Goal: Task Accomplishment & Management: Complete application form

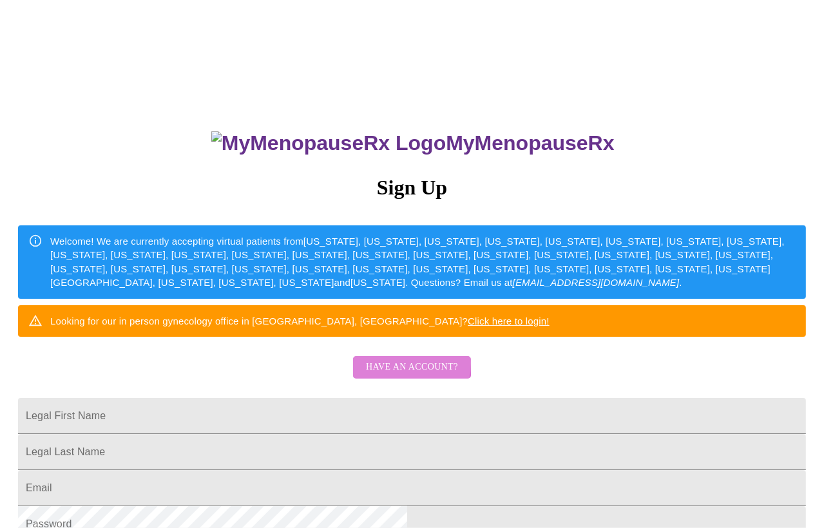
click at [376, 376] on span "Have an account?" at bounding box center [412, 368] width 92 height 16
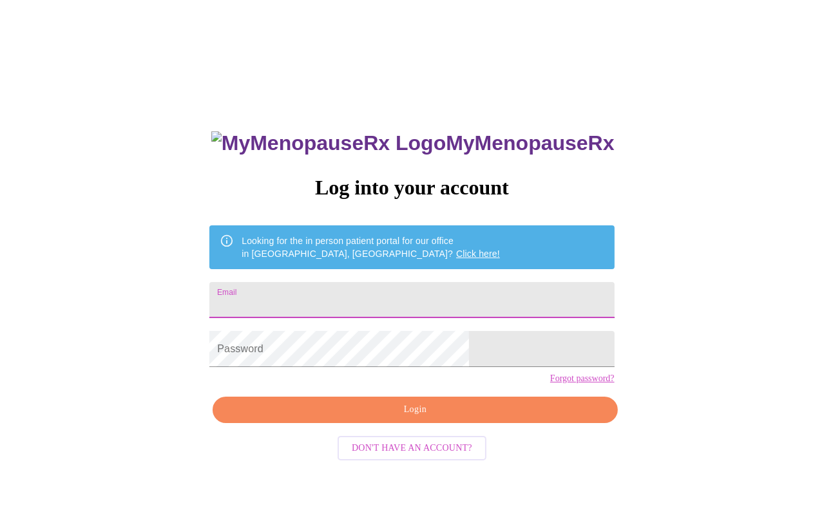
click at [367, 287] on input "Email" at bounding box center [411, 300] width 405 height 36
type input "[EMAIL_ADDRESS][DOMAIN_NAME]"
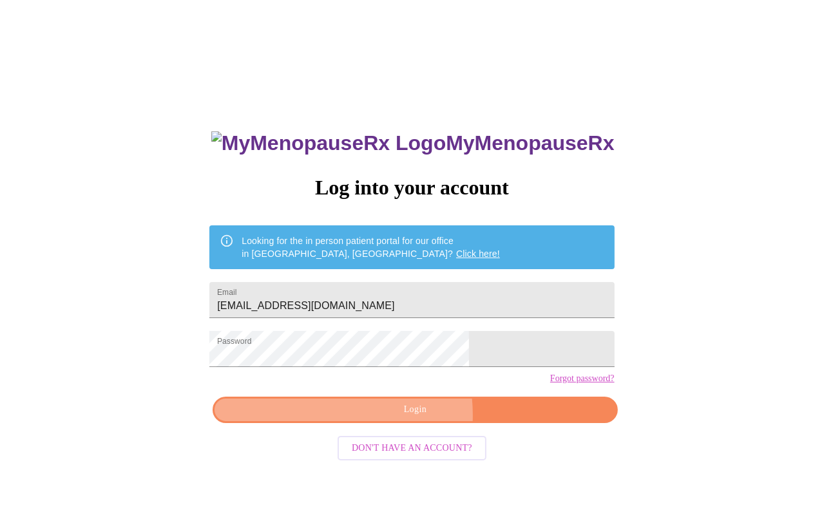
click at [384, 418] on span "Login" at bounding box center [414, 410] width 375 height 16
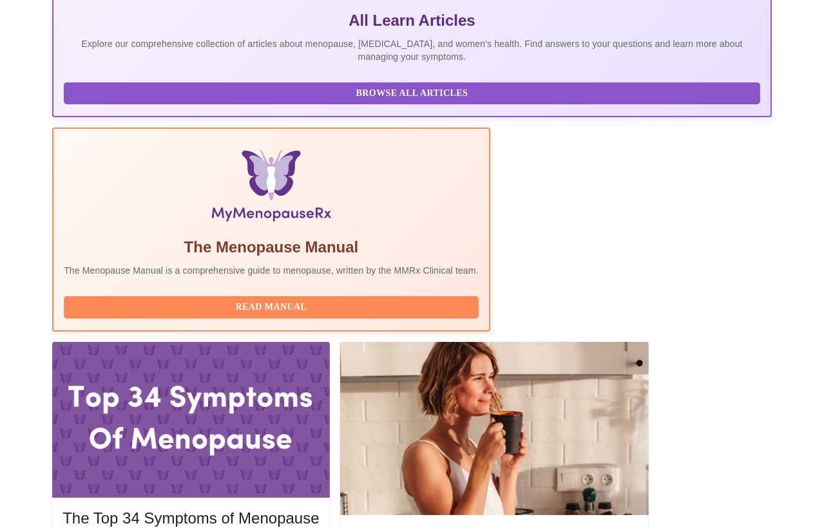
scroll to position [304, 0]
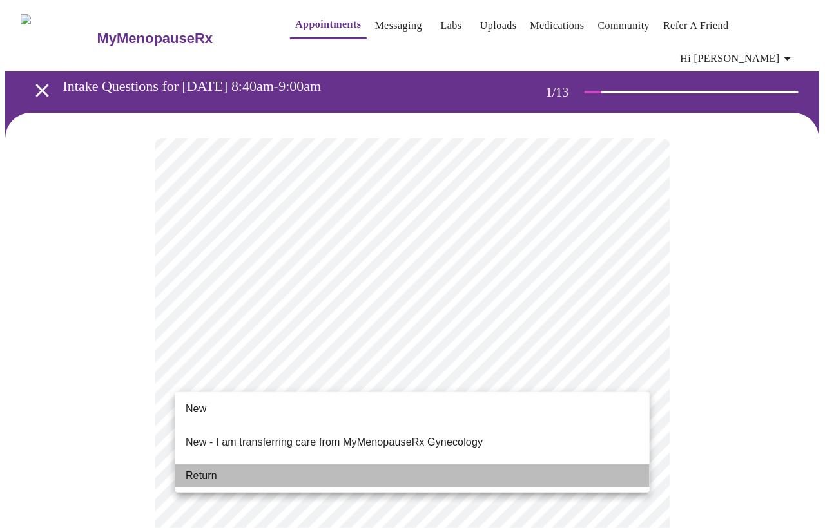
click at [206, 469] on span "Return" at bounding box center [202, 476] width 32 height 15
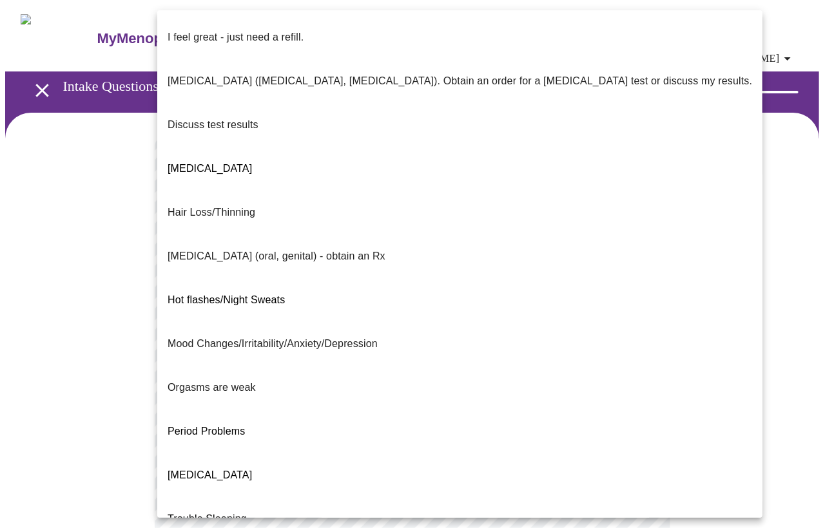
click at [472, 264] on body "MyMenopauseRx Appointments Messaging Labs Uploads Medications Community Refer a…" at bounding box center [417, 460] width 824 height 911
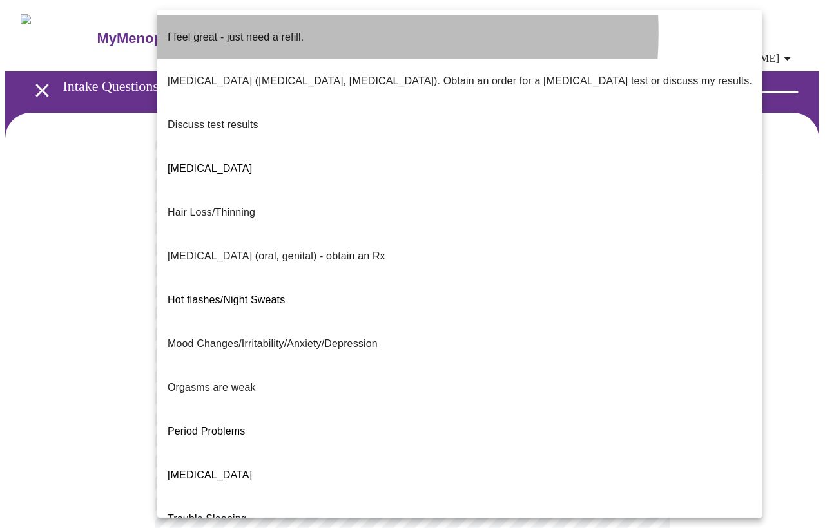
click at [282, 33] on p "I feel great - just need a refill." at bounding box center [236, 37] width 136 height 15
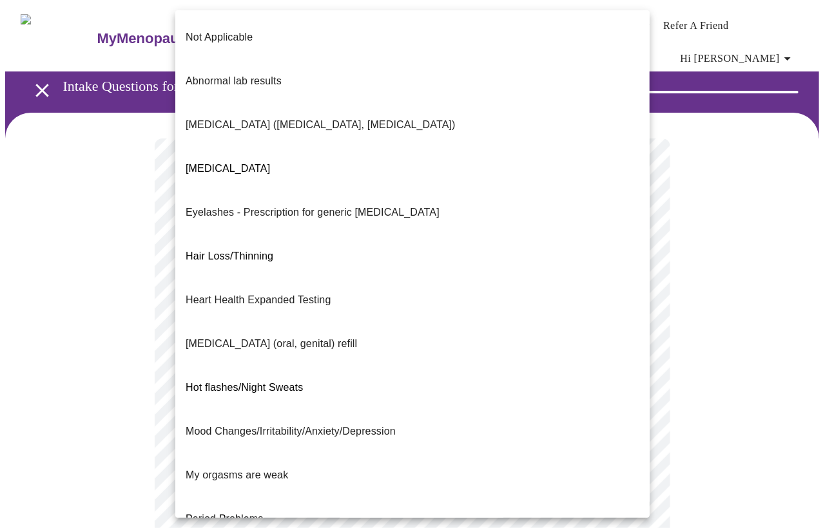
click at [311, 381] on body "MyMenopauseRx Appointments Messaging Labs Uploads Medications Community Refer a…" at bounding box center [417, 457] width 824 height 904
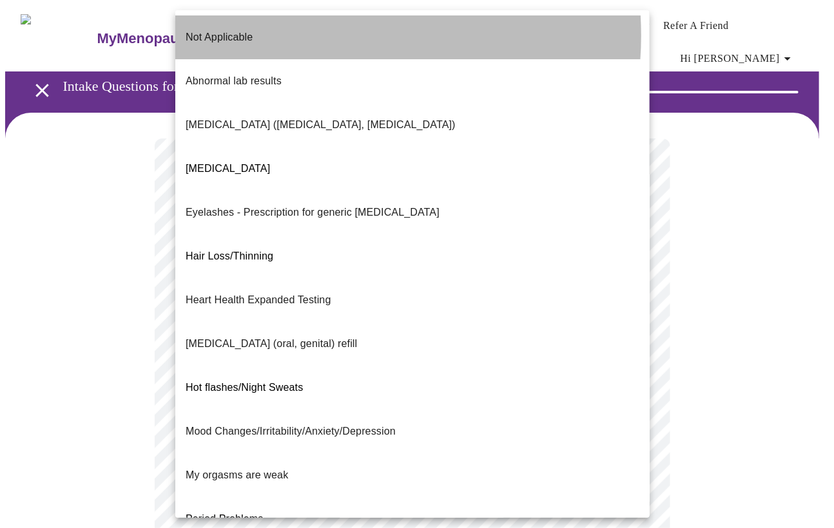
click at [301, 35] on li "Not Applicable" at bounding box center [412, 37] width 474 height 44
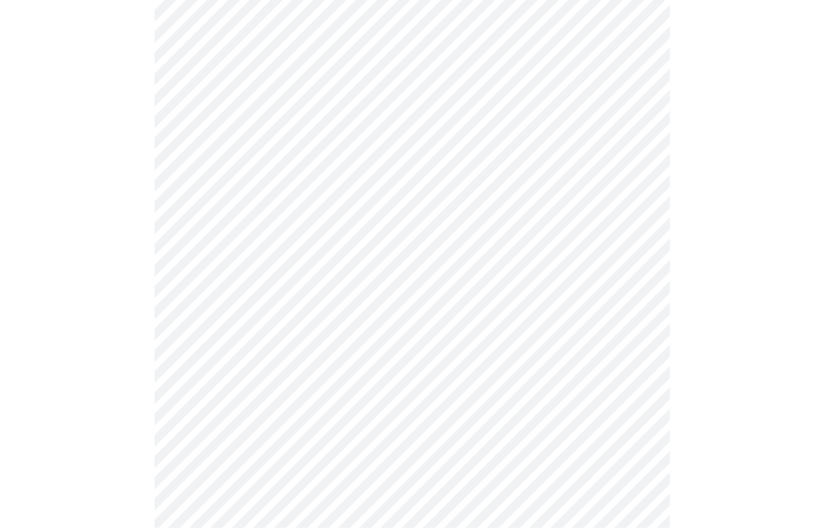
scroll to position [216, 0]
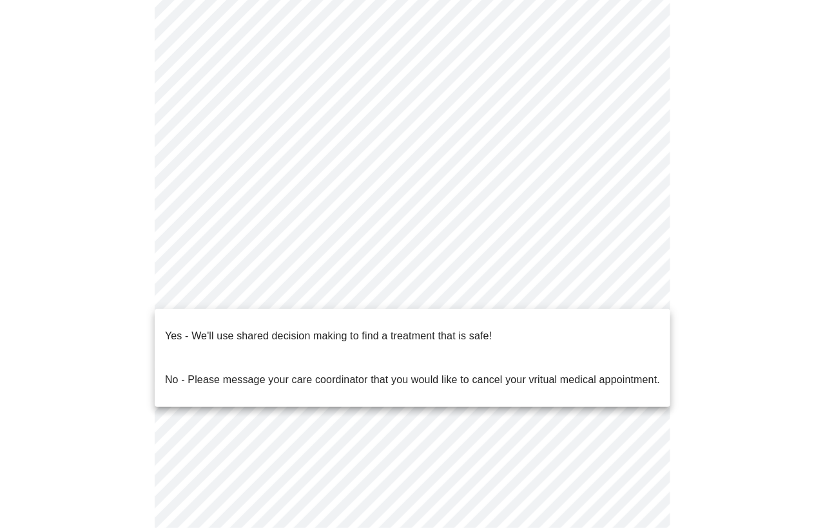
click at [280, 285] on body "MyMenopauseRx Appointments Messaging Labs Uploads Medications Community Refer a…" at bounding box center [417, 237] width 824 height 896
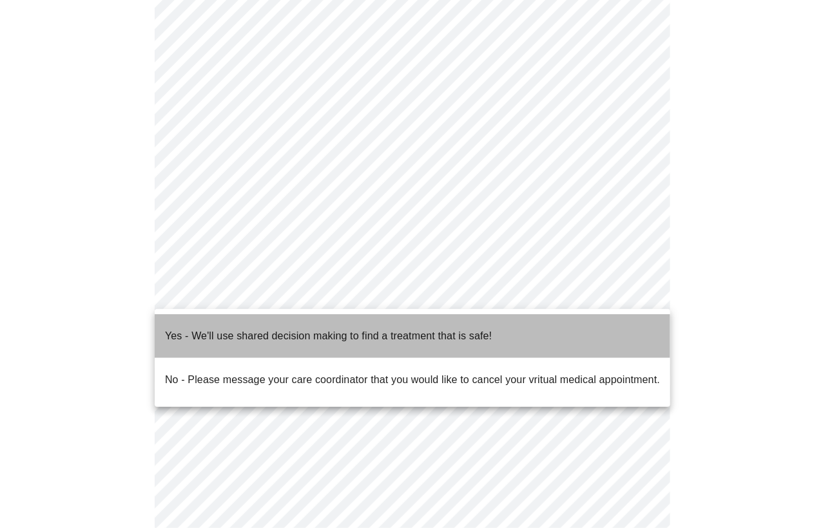
click at [292, 332] on p "Yes - We'll use shared decision making to find a treatment that is safe!" at bounding box center [328, 336] width 327 height 15
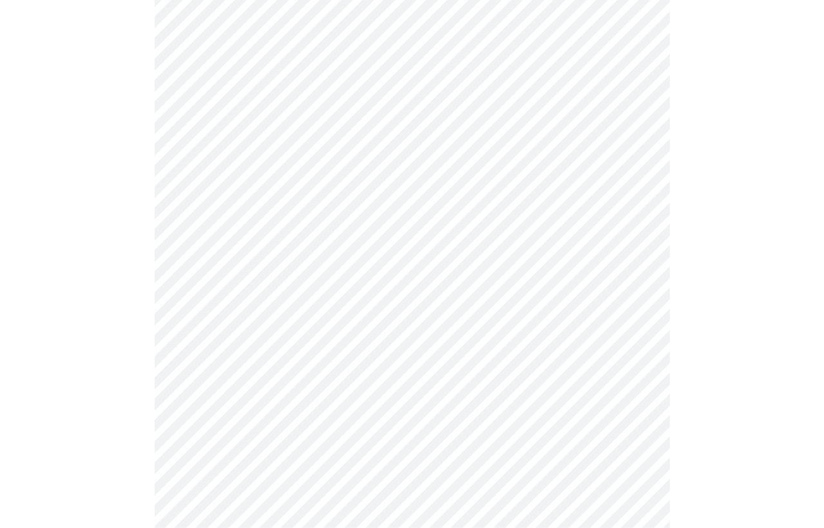
scroll to position [0, 0]
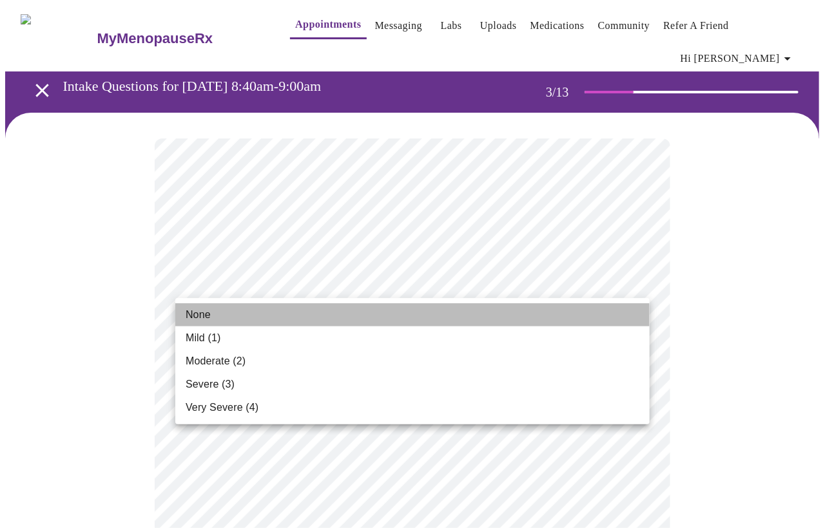
click at [217, 313] on li "None" at bounding box center [412, 315] width 474 height 23
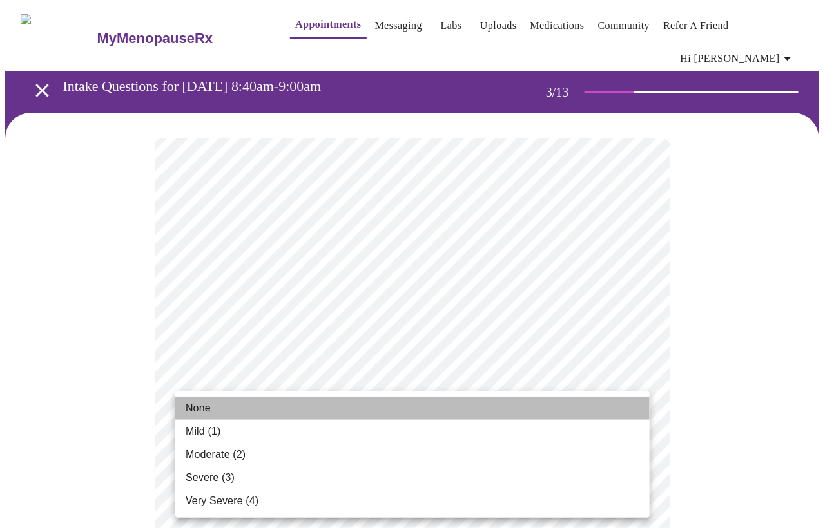
click at [245, 409] on li "None" at bounding box center [412, 408] width 474 height 23
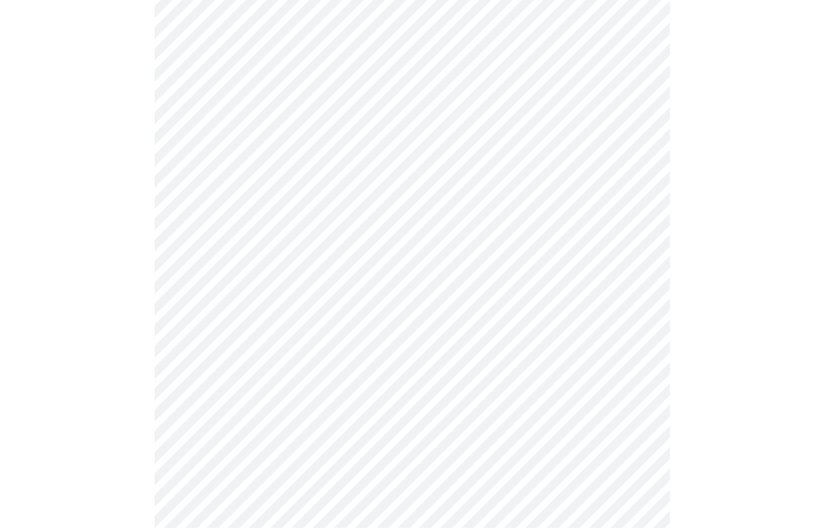
scroll to position [179, 0]
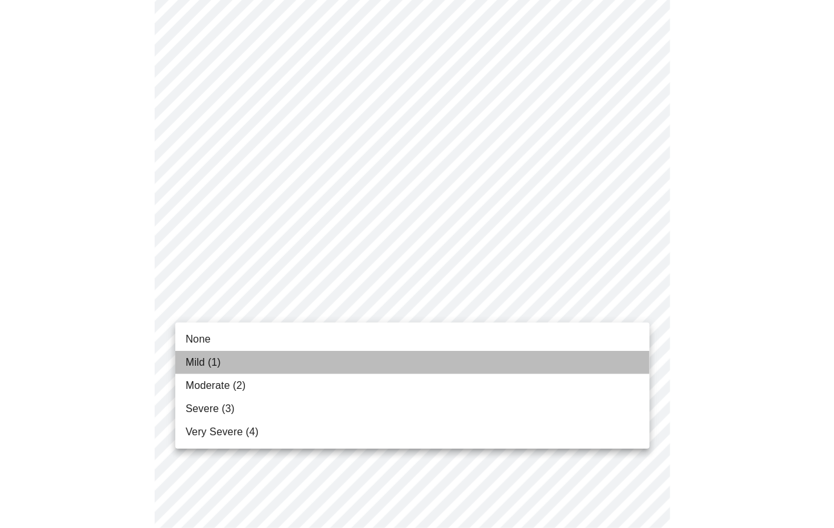
click at [206, 358] on span "Mild (1)" at bounding box center [203, 362] width 35 height 15
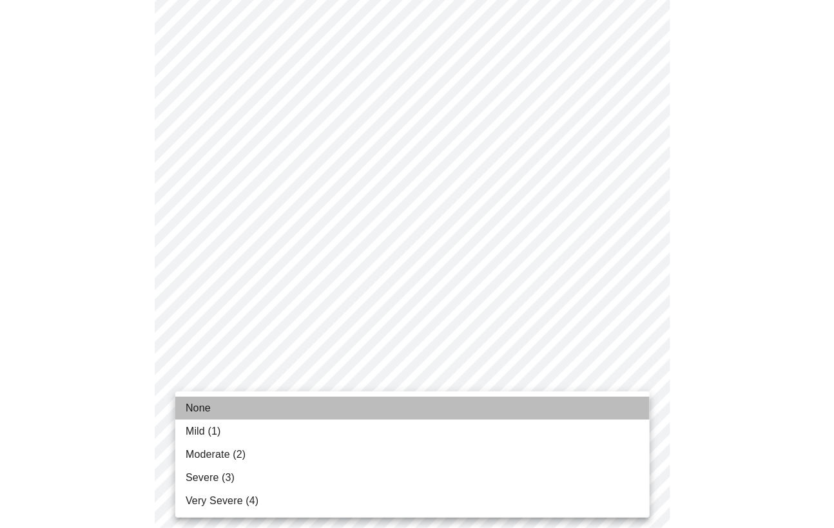
click at [217, 406] on li "None" at bounding box center [412, 408] width 474 height 23
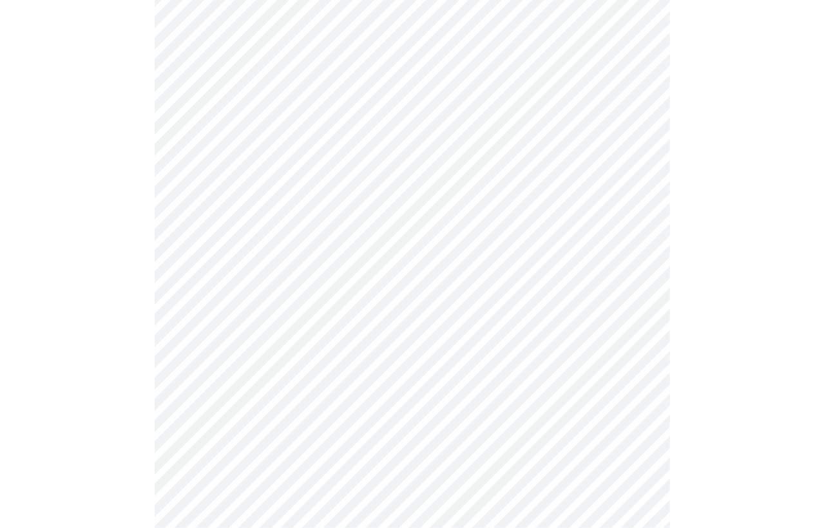
scroll to position [309, 0]
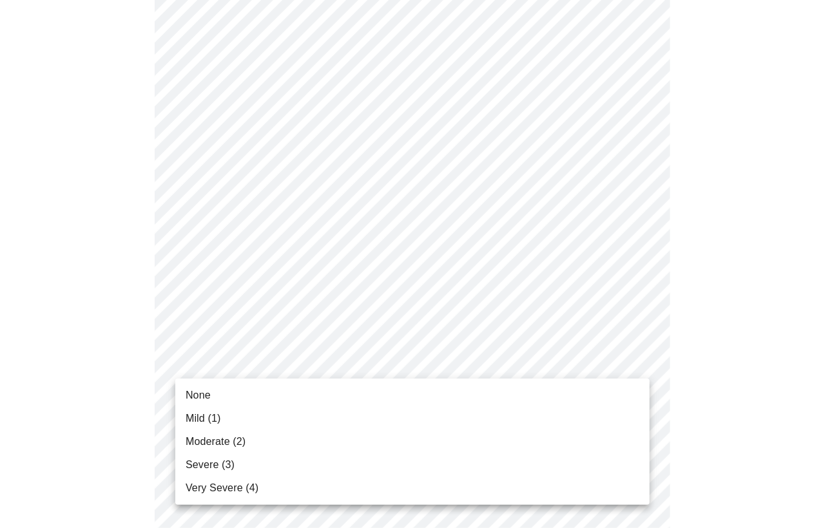
click at [218, 362] on body "MyMenopauseRx Appointments Messaging Labs Uploads Medications Community Refer a…" at bounding box center [417, 526] width 824 height 1660
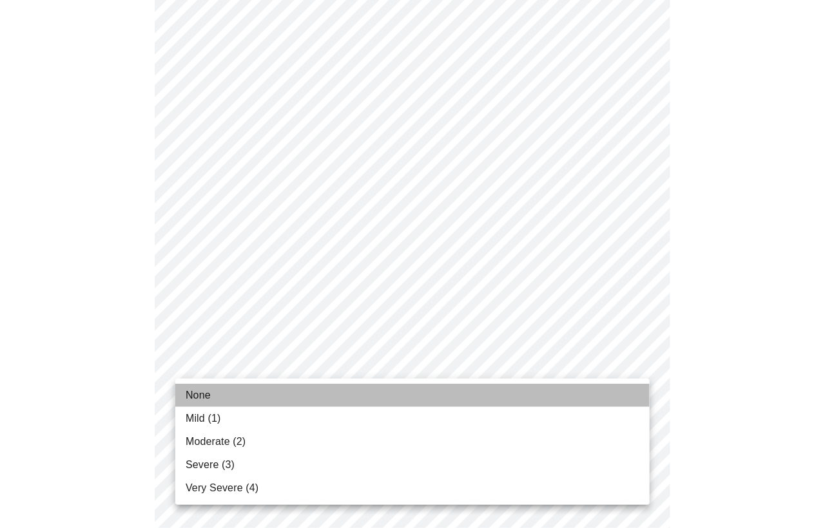
click at [206, 398] on span "None" at bounding box center [198, 395] width 25 height 15
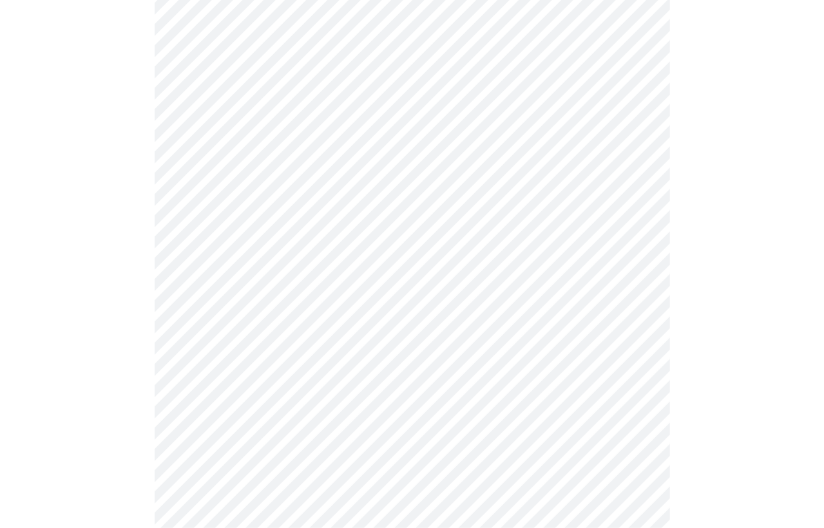
scroll to position [404, 0]
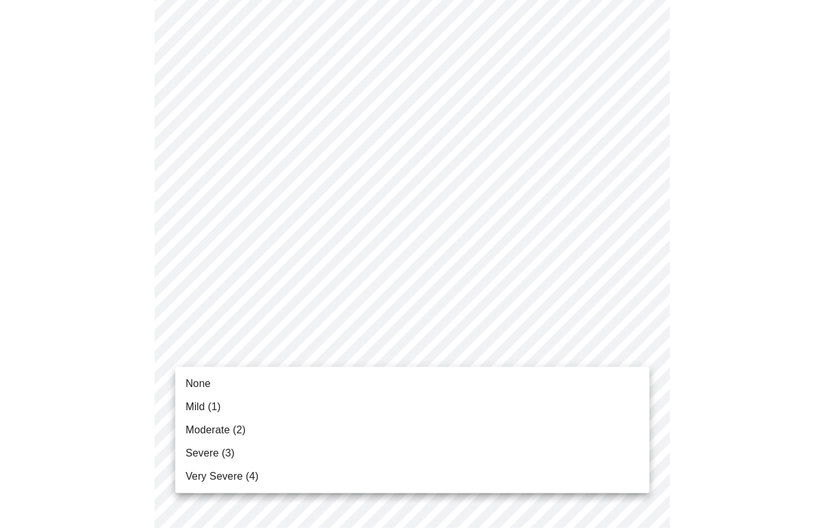
click at [227, 347] on body "MyMenopauseRx Appointments Messaging Labs Uploads Medications Community Refer a…" at bounding box center [417, 421] width 824 height 1641
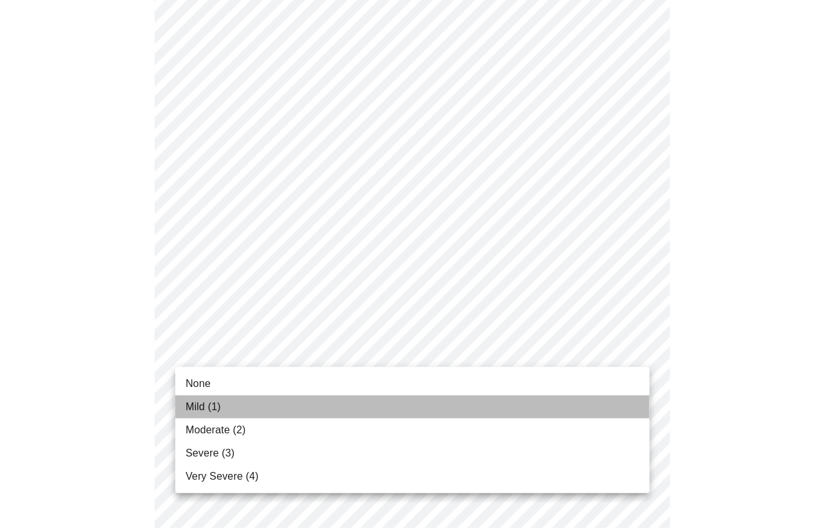
click at [201, 403] on span "Mild (1)" at bounding box center [203, 407] width 35 height 15
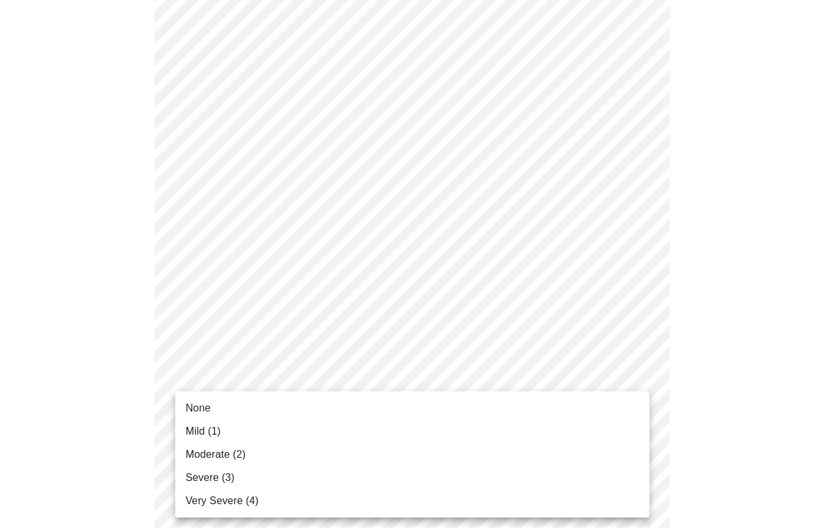
click at [222, 447] on body "MyMenopauseRx Appointments Messaging Labs Uploads Medications Community Refer a…" at bounding box center [417, 412] width 824 height 1623
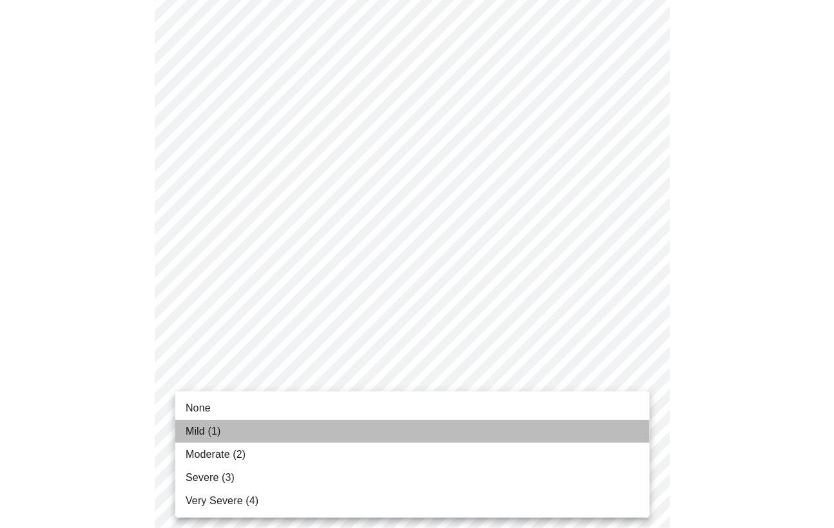
click at [213, 433] on span "Mild (1)" at bounding box center [203, 431] width 35 height 15
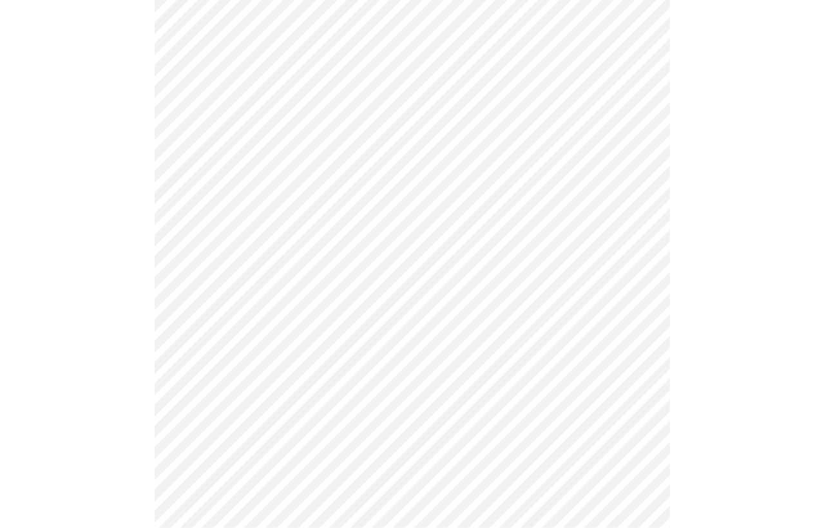
scroll to position [617, 0]
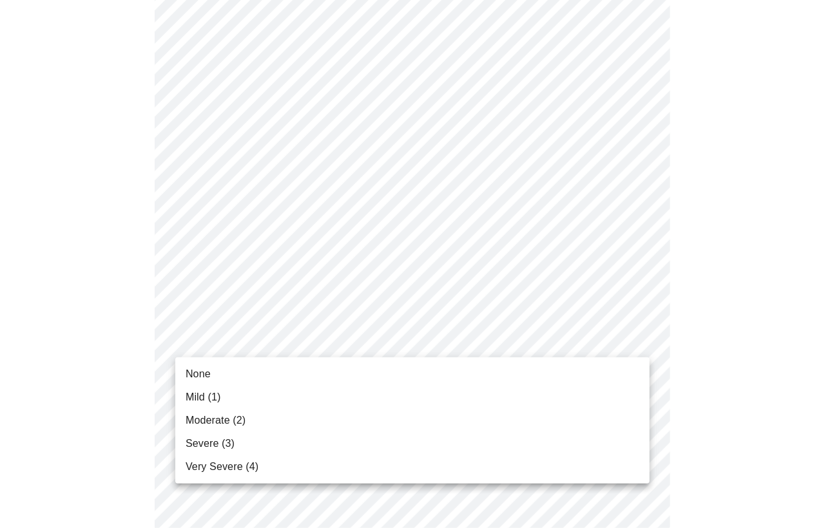
click at [201, 325] on body "MyMenopauseRx Appointments Messaging Labs Uploads Medications Community Refer a…" at bounding box center [417, 190] width 824 height 1605
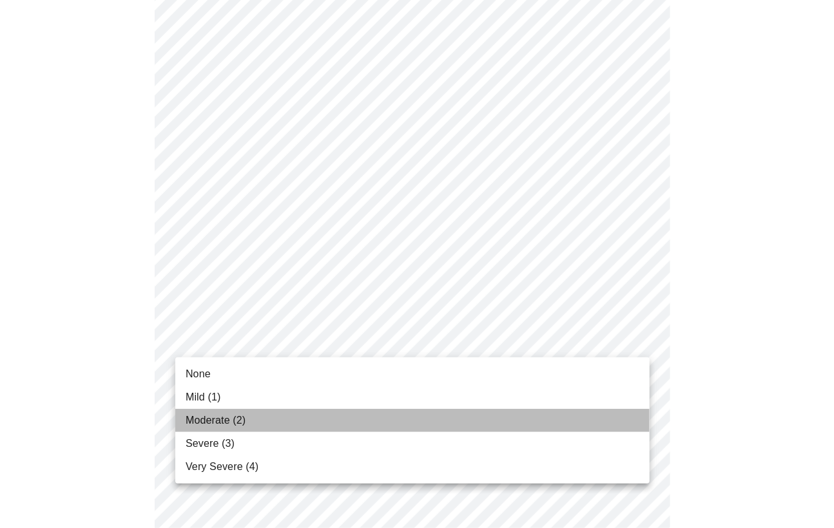
click at [204, 427] on span "Moderate (2)" at bounding box center [216, 420] width 60 height 15
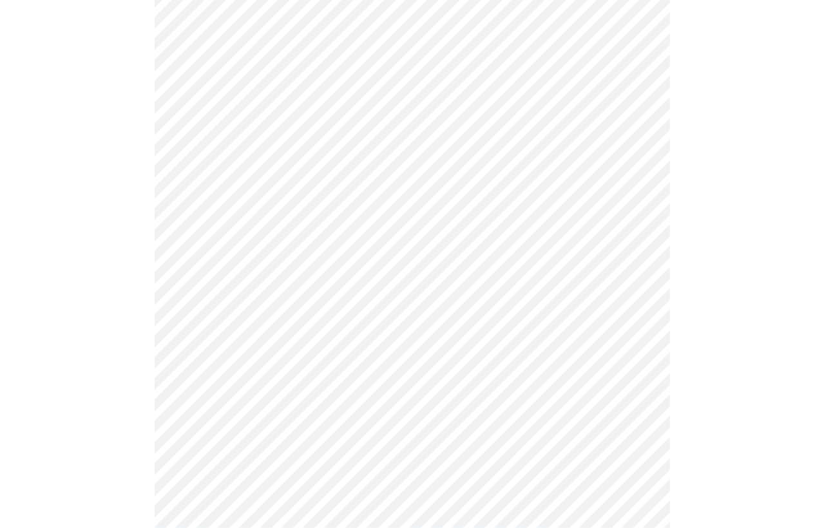
scroll to position [722, 0]
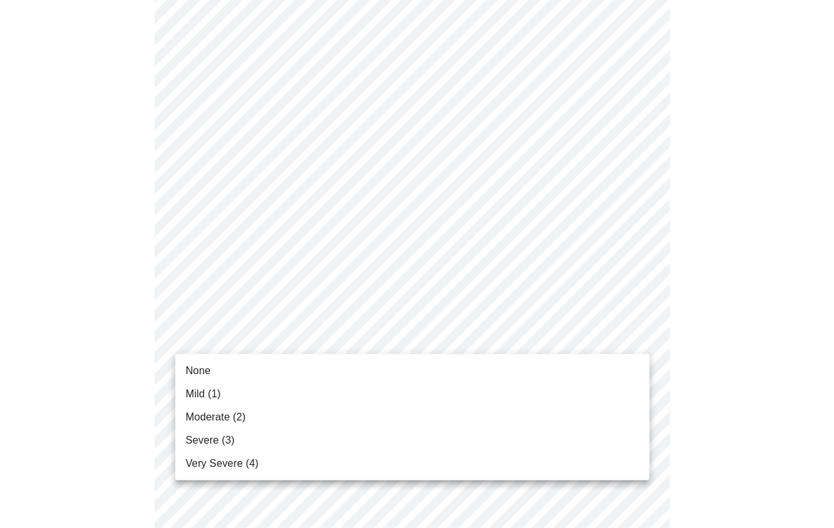
click at [227, 338] on body "MyMenopauseRx Appointments Messaging Labs Uploads Medications Community Refer a…" at bounding box center [417, 76] width 824 height 1587
click at [217, 374] on li "None" at bounding box center [412, 371] width 474 height 23
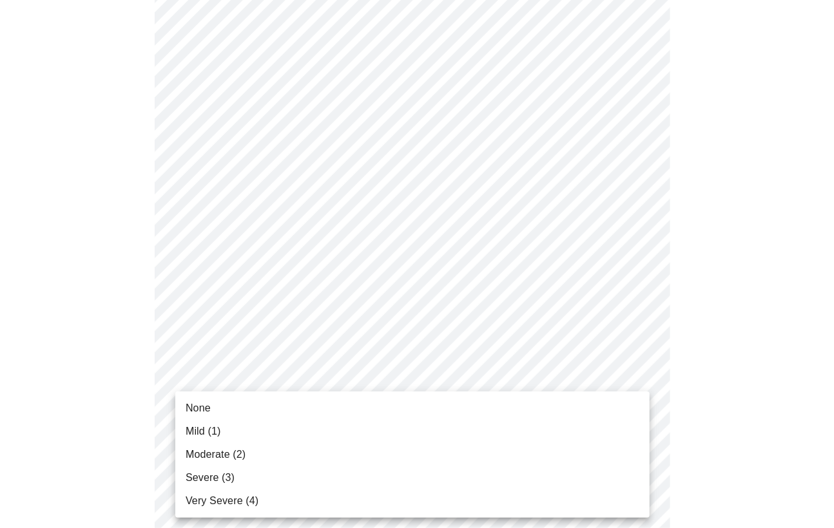
click at [231, 434] on body "MyMenopauseRx Appointments Messaging Labs Uploads Medications Community Refer a…" at bounding box center [417, 67] width 824 height 1569
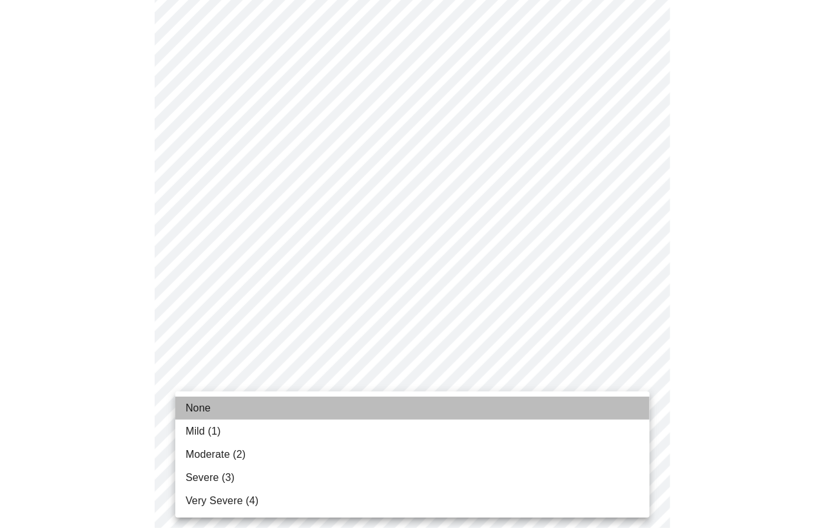
click at [221, 411] on li "None" at bounding box center [412, 408] width 474 height 23
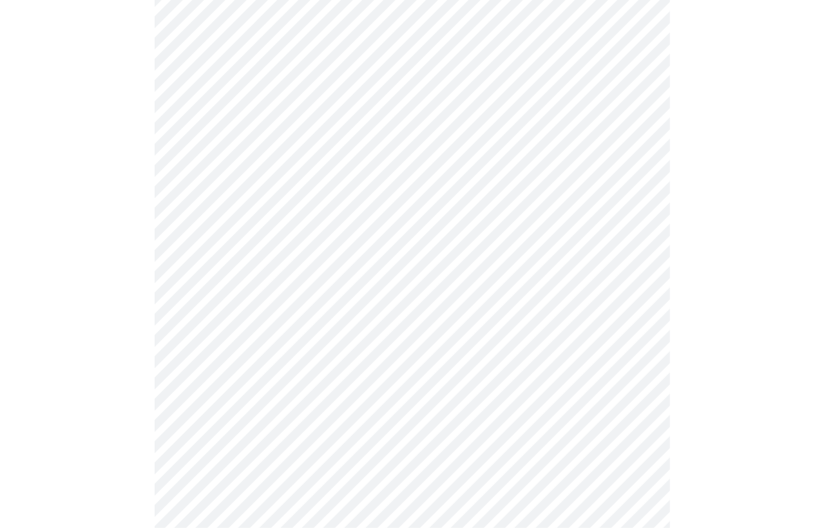
scroll to position [932, 0]
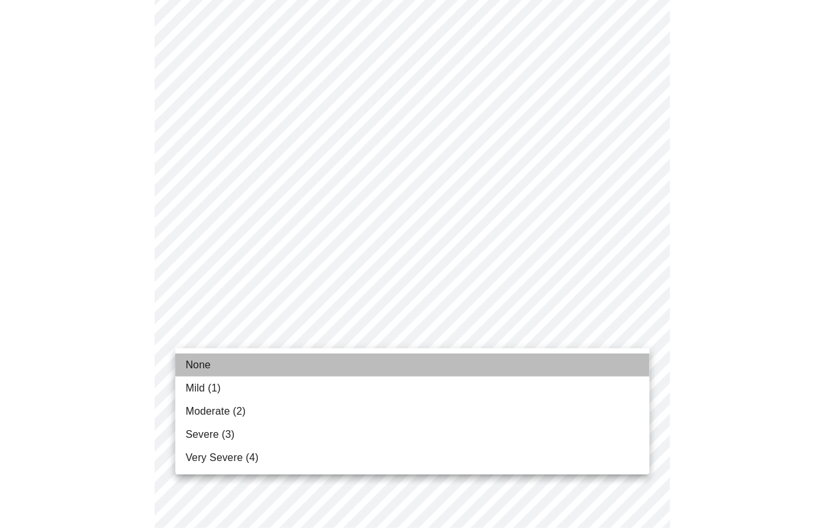
click at [219, 360] on li "None" at bounding box center [412, 365] width 474 height 23
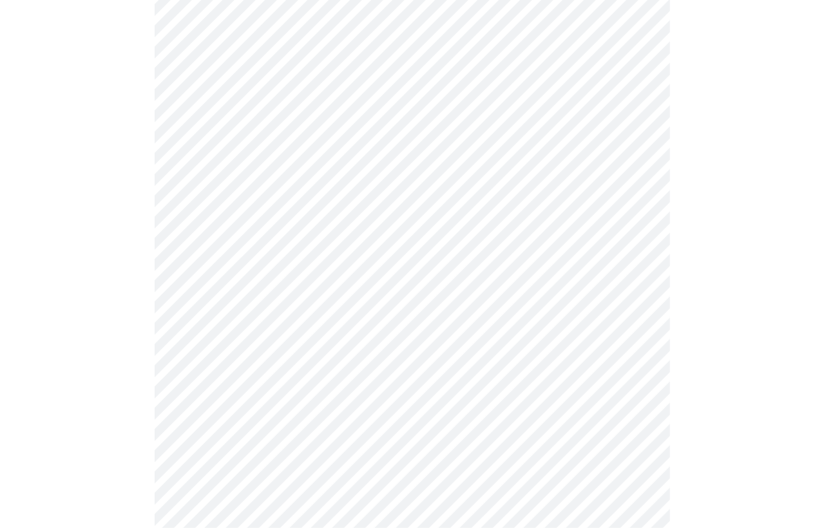
scroll to position [593, 0]
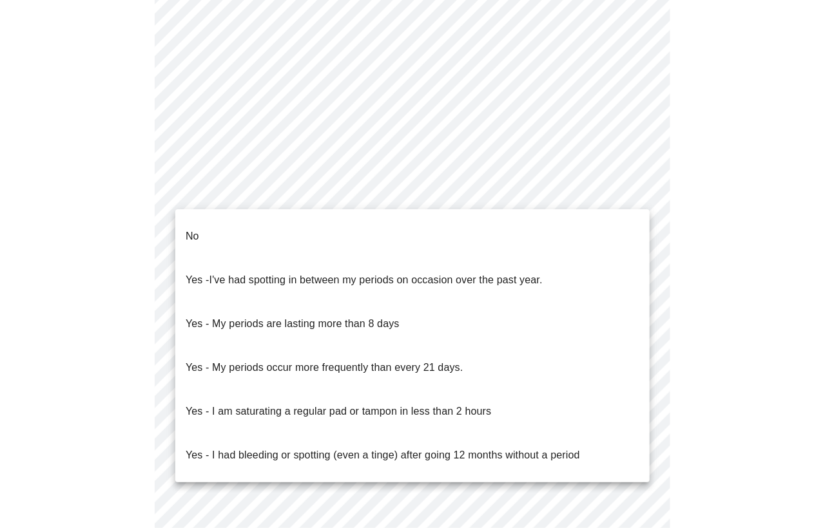
click at [483, 197] on body "MyMenopauseRx Appointments Messaging Labs Uploads Medications Community Refer a…" at bounding box center [417, 56] width 824 height 1289
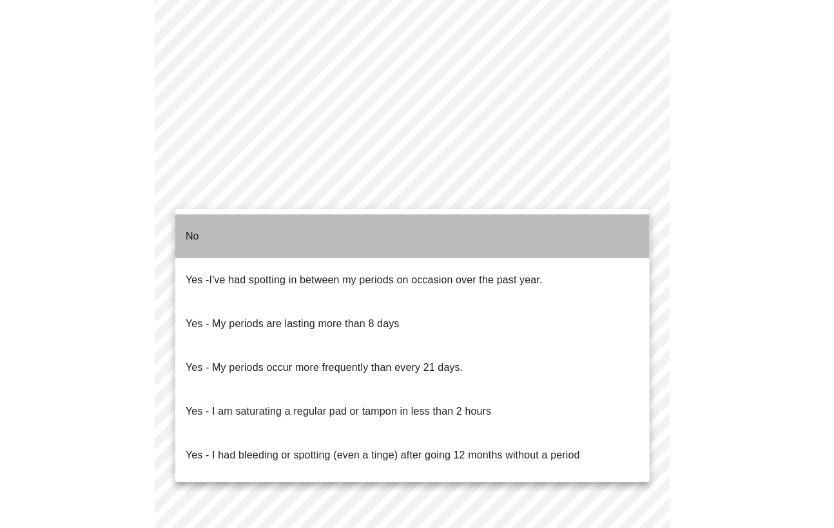
click at [469, 229] on li "No" at bounding box center [412, 237] width 474 height 44
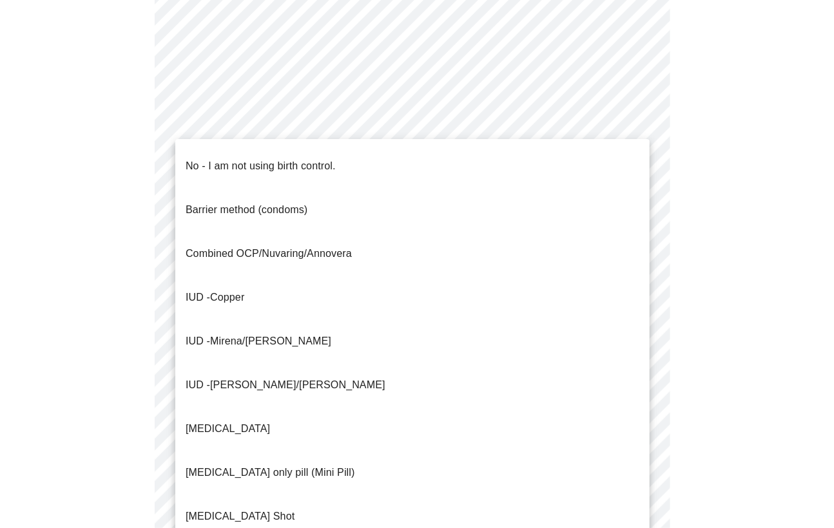
click at [441, 283] on body "MyMenopauseRx Appointments Messaging Labs Uploads Medications Community Refer a…" at bounding box center [417, 52] width 824 height 1281
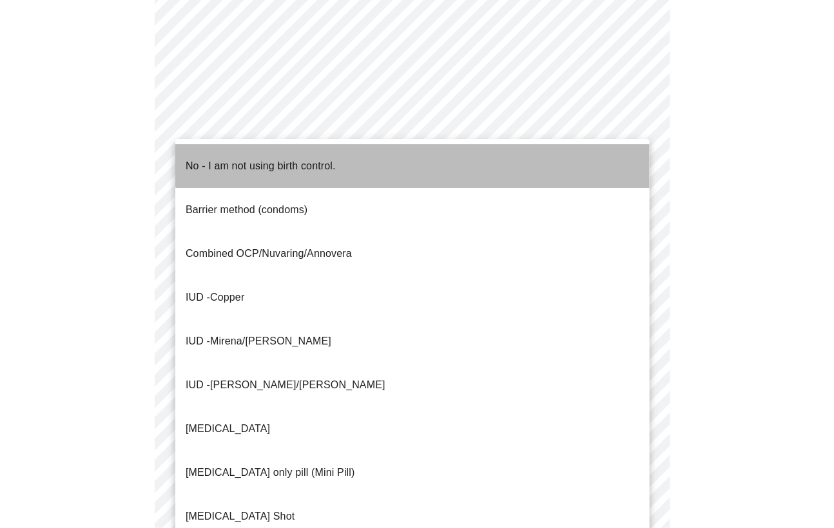
click at [449, 148] on li "No - I am not using birth control." at bounding box center [412, 166] width 474 height 44
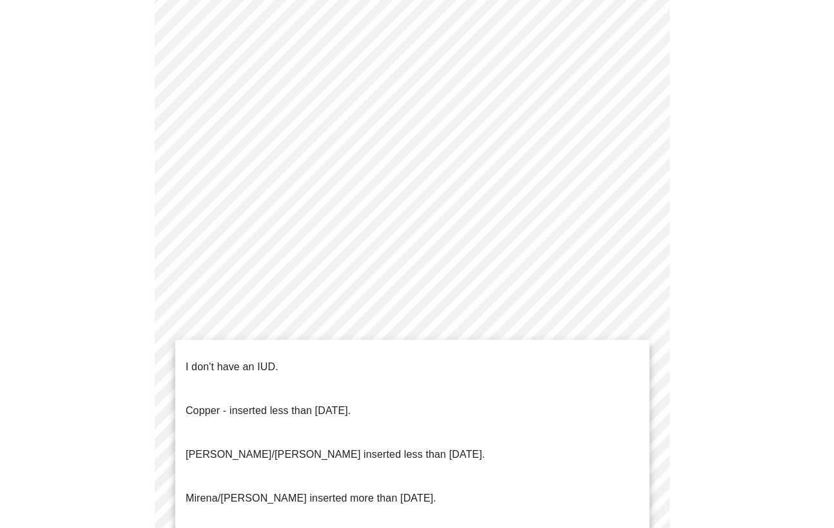
click at [378, 383] on body "MyMenopauseRx Appointments Messaging Labs Uploads Medications Community Refer a…" at bounding box center [417, 48] width 824 height 1273
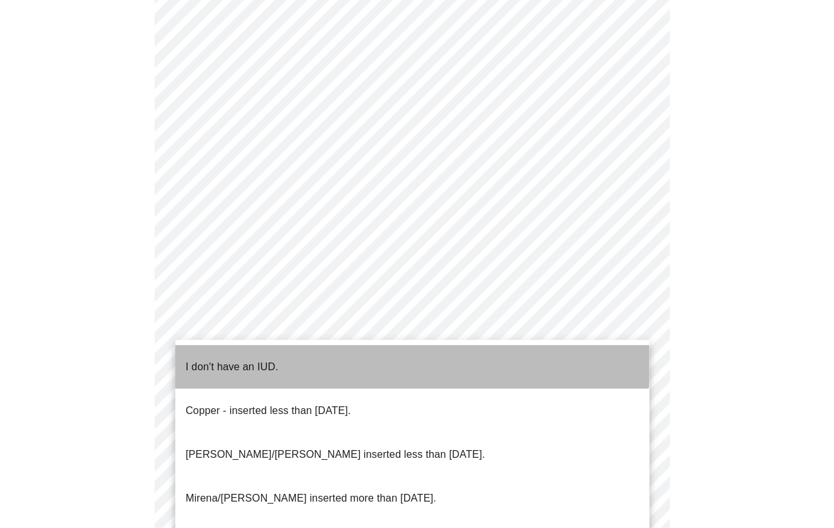
click at [357, 345] on li "I don't have an IUD." at bounding box center [412, 367] width 474 height 44
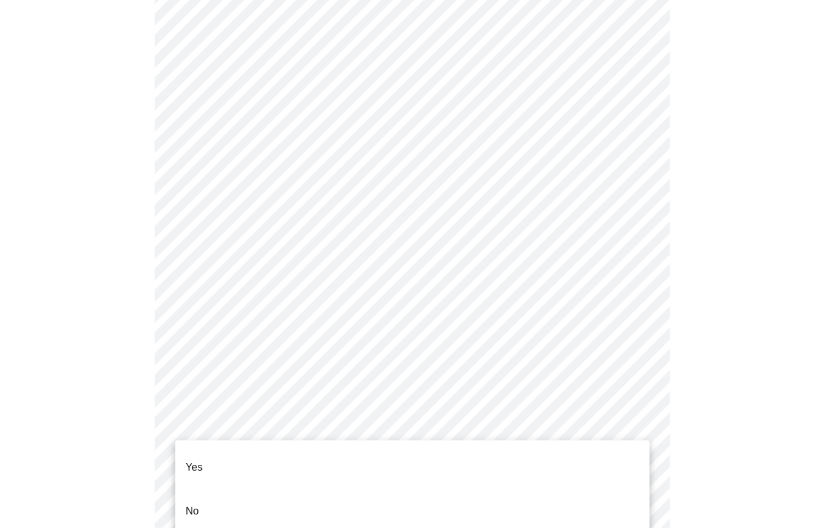
click at [322, 470] on body "MyMenopauseRx Appointments Messaging Labs Uploads Medications Community Refer a…" at bounding box center [417, 45] width 824 height 1266
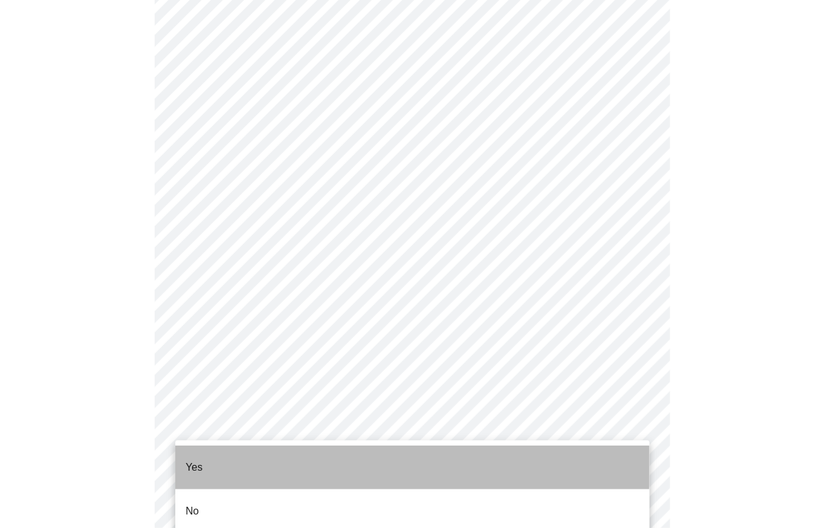
click at [320, 459] on li "Yes" at bounding box center [412, 468] width 474 height 44
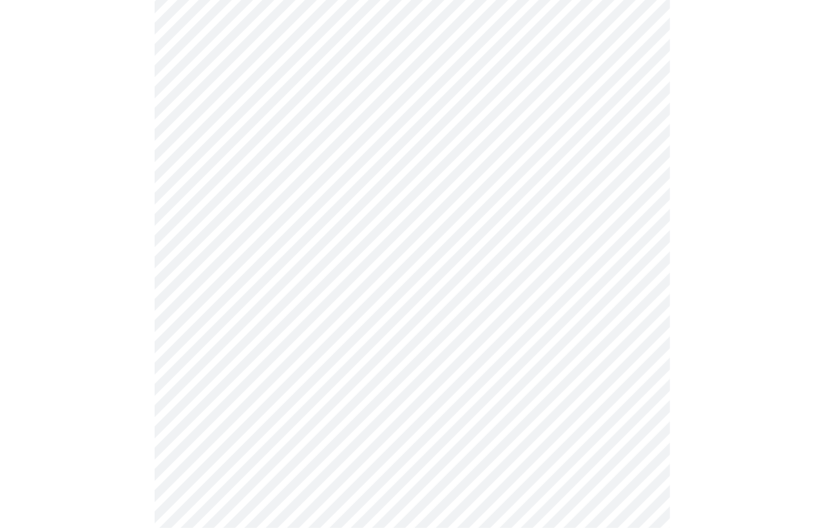
scroll to position [180, 0]
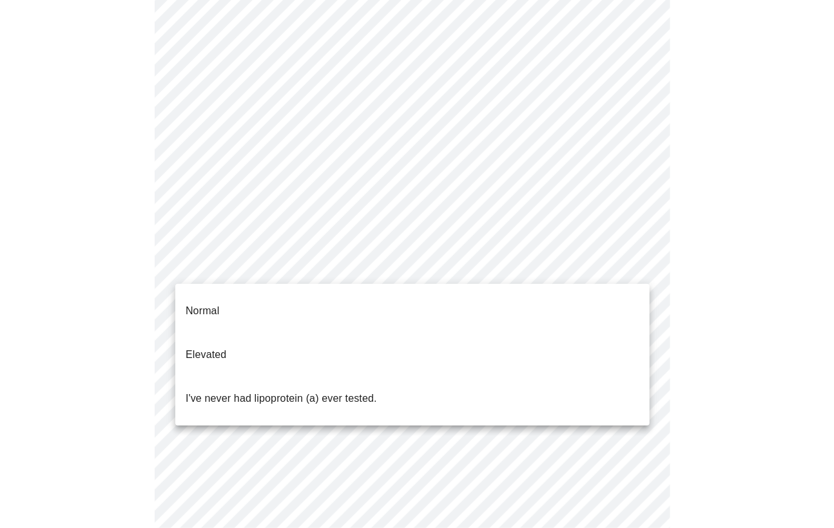
click at [617, 255] on body "MyMenopauseRx Appointments Messaging Labs Uploads Medications Community Refer a…" at bounding box center [417, 310] width 824 height 970
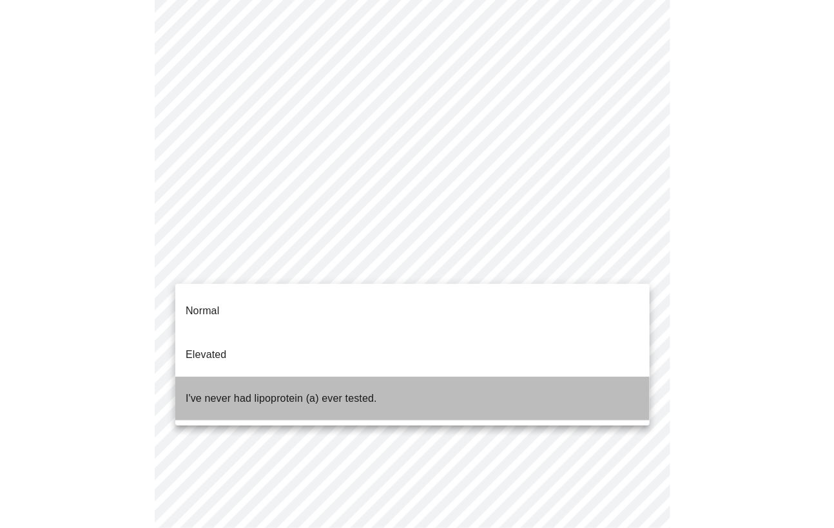
click at [277, 391] on p "I've never had lipoprotein (a) ever tested." at bounding box center [281, 398] width 191 height 15
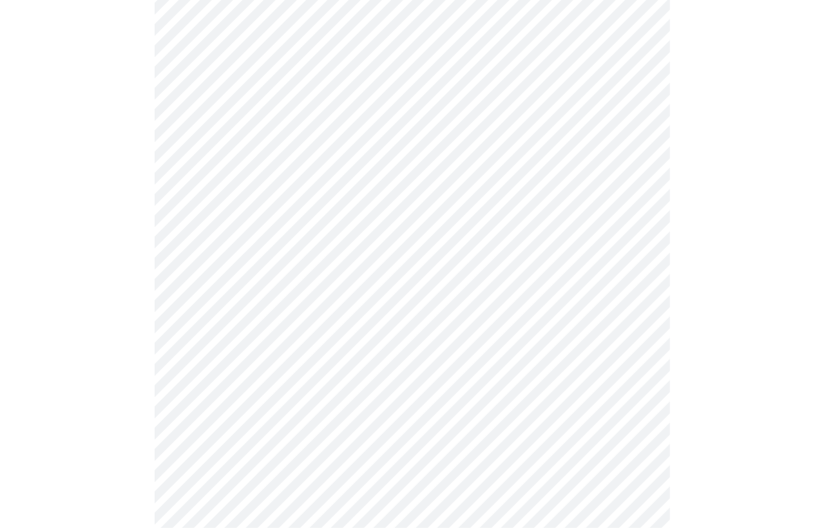
scroll to position [3229, 0]
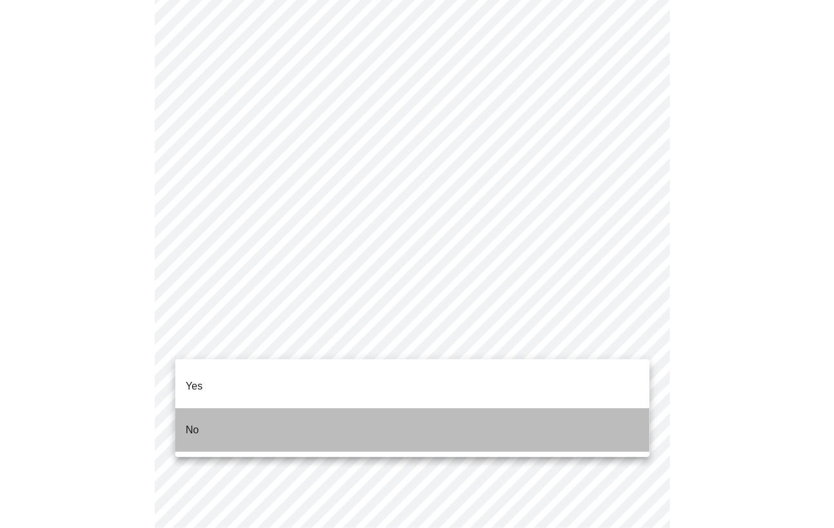
click at [249, 409] on li "No" at bounding box center [412, 431] width 474 height 44
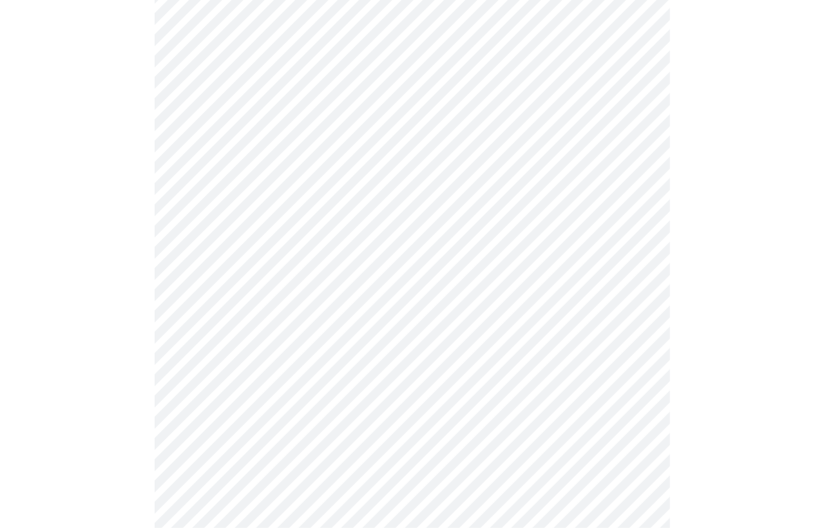
scroll to position [653, 0]
